Goal: Information Seeking & Learning: Learn about a topic

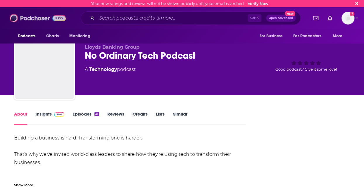
click at [37, 20] on img at bounding box center [38, 18] width 56 height 11
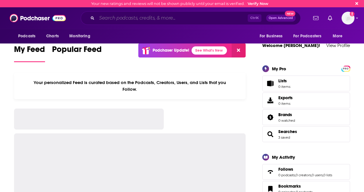
click at [121, 21] on input "Search podcasts, credits, & more..." at bounding box center [172, 17] width 151 height 9
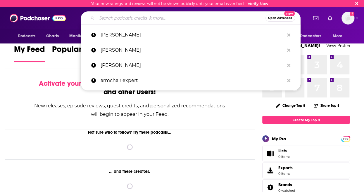
paste input "The Marketing & AI Podcast: The MAP"
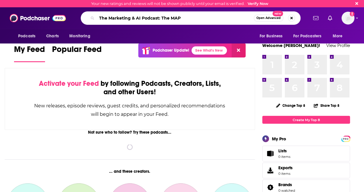
type input "The Marketing & AI Podcast: The MAP"
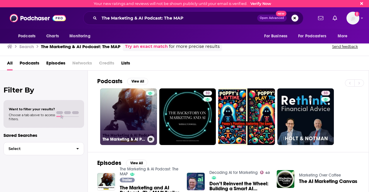
click at [111, 111] on link "The Marketing & AI Podcast: The MAP" at bounding box center [128, 117] width 57 height 57
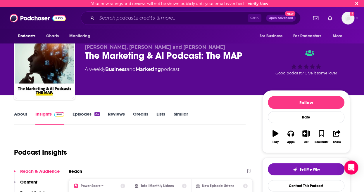
scroll to position [24, 0]
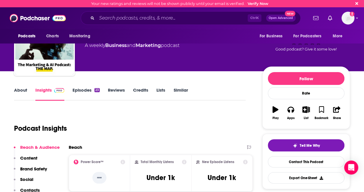
click at [24, 90] on link "About" at bounding box center [20, 93] width 13 height 13
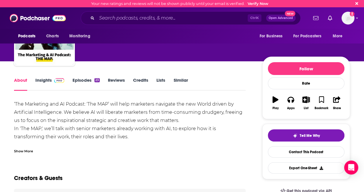
scroll to position [58, 0]
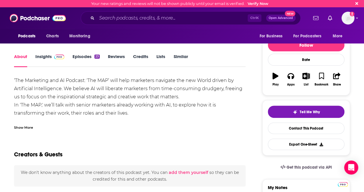
drag, startPoint x: 120, startPoint y: 80, endPoint x: 137, endPoint y: 113, distance: 37.3
click at [137, 113] on div "‘The Marketing and AI Podcast: 'The MAP’ will help marketers navigate the new W…" at bounding box center [130, 101] width 232 height 49
copy div "help marketers navigate the new World driven by Artificial Intelligence. We bel…"
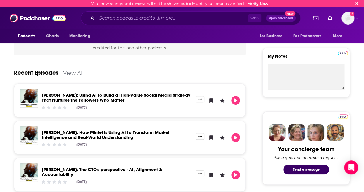
scroll to position [0, 0]
